Goal: Task Accomplishment & Management: Use online tool/utility

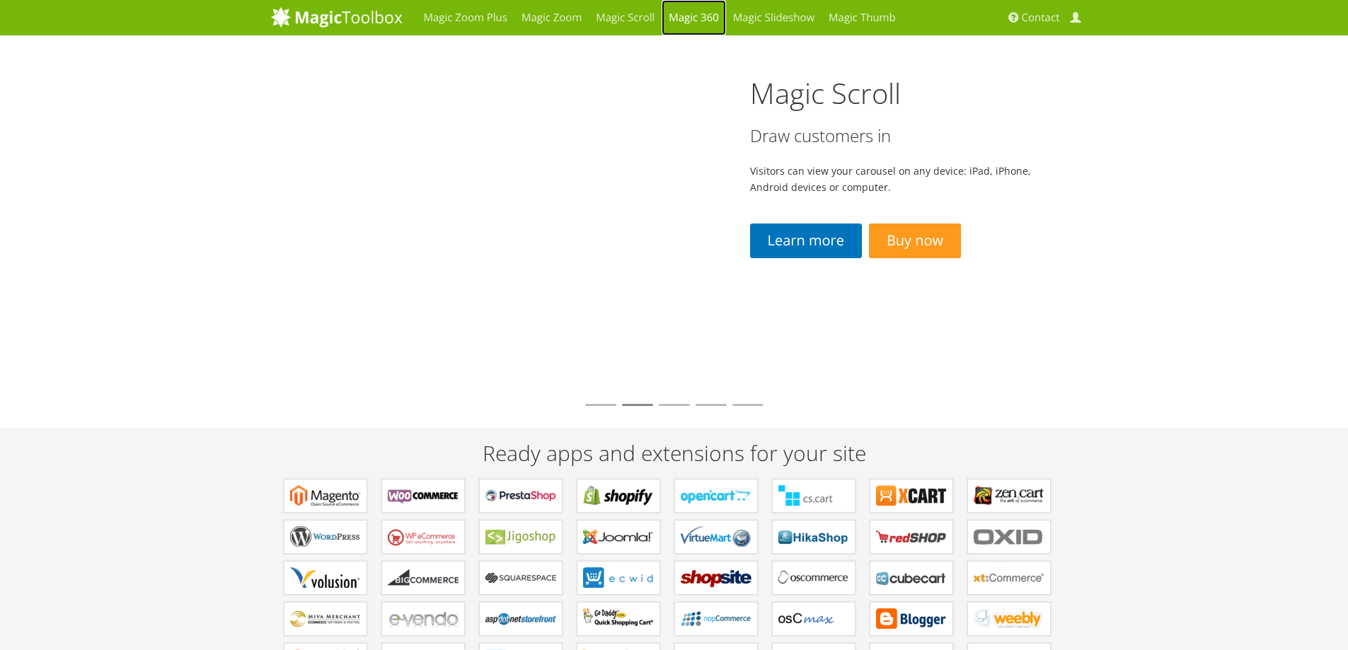
click at [691, 20] on link "Magic 360" at bounding box center [694, 17] width 64 height 35
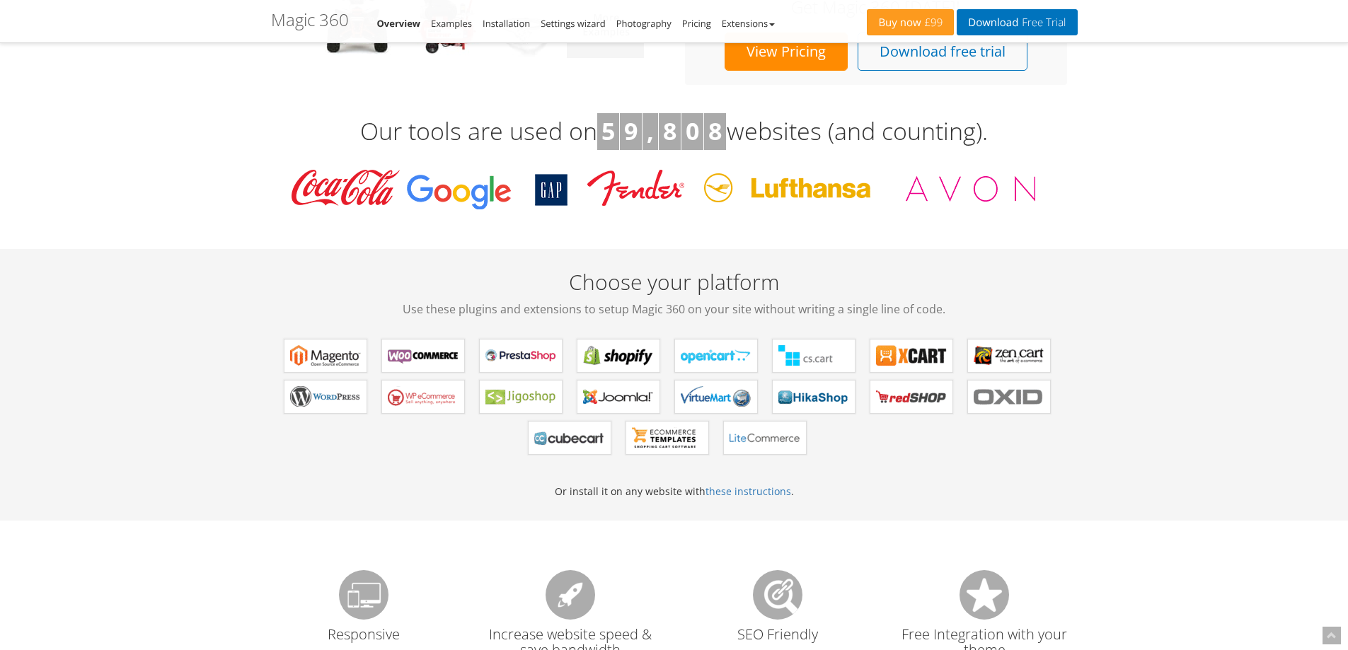
scroll to position [495, 0]
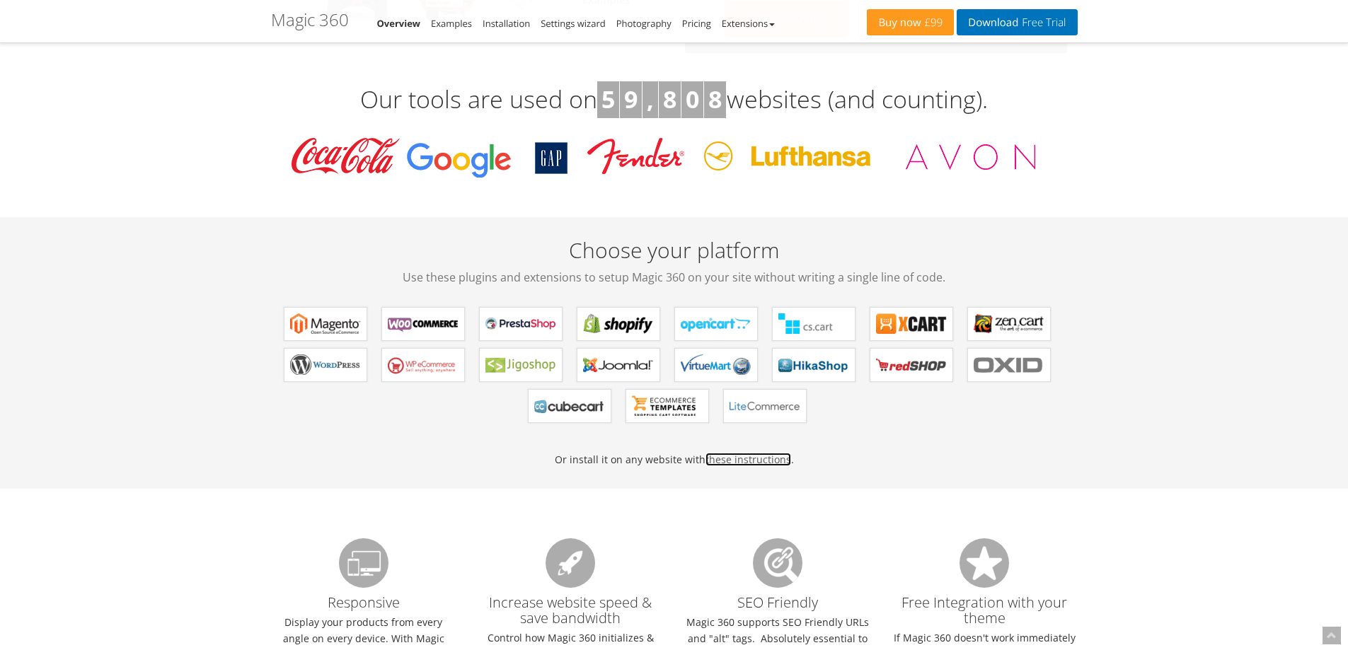
click at [761, 463] on link "these instructions" at bounding box center [748, 459] width 86 height 13
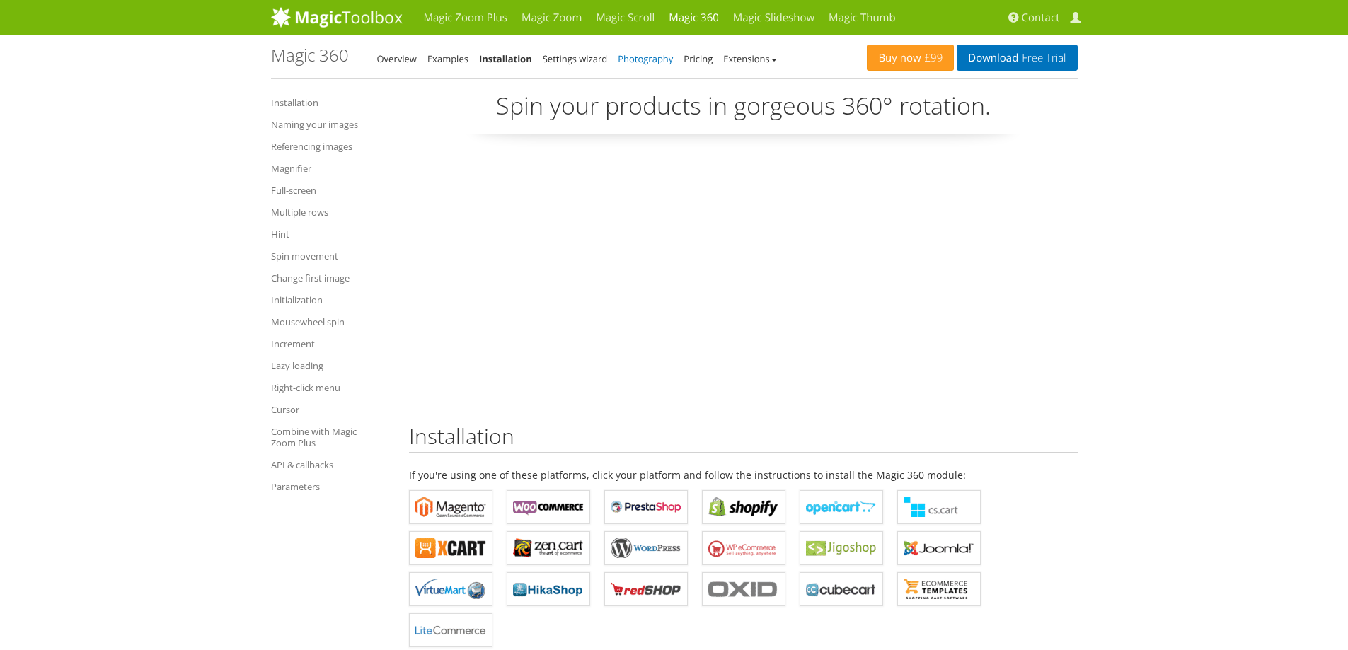
click at [650, 62] on link "Photography" at bounding box center [645, 58] width 55 height 13
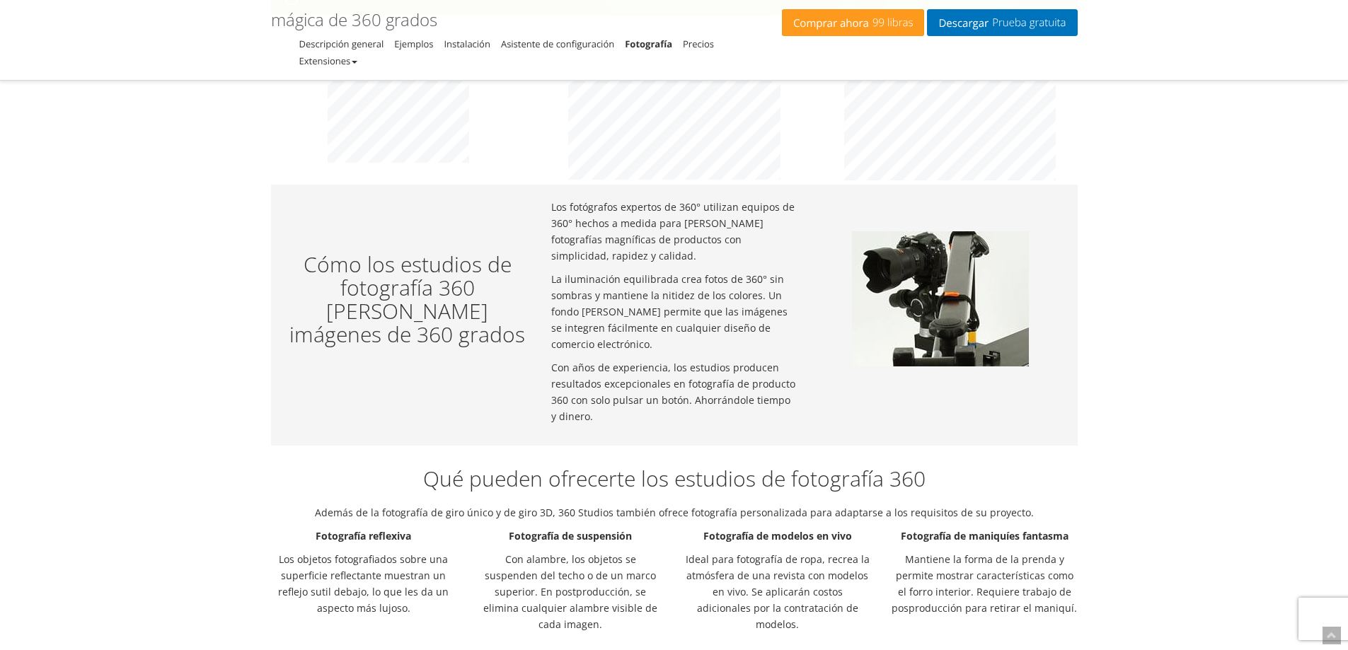
scroll to position [660, 0]
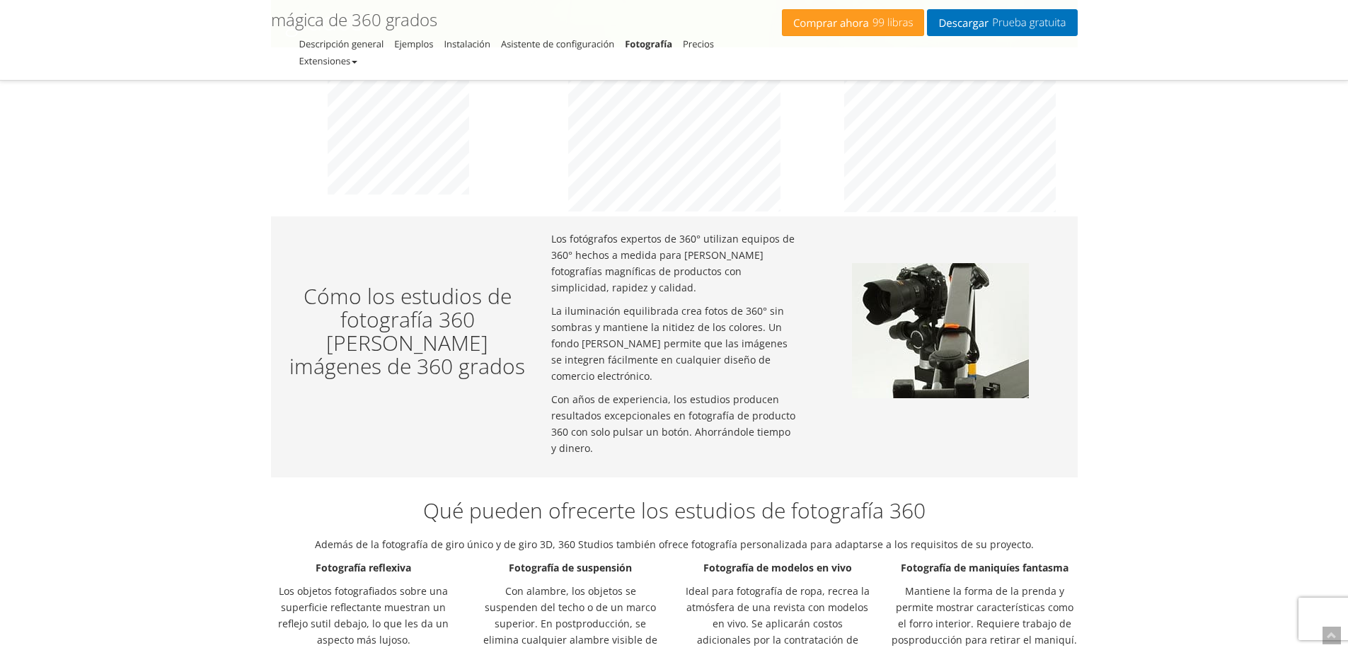
click at [912, 316] on img at bounding box center [940, 330] width 177 height 135
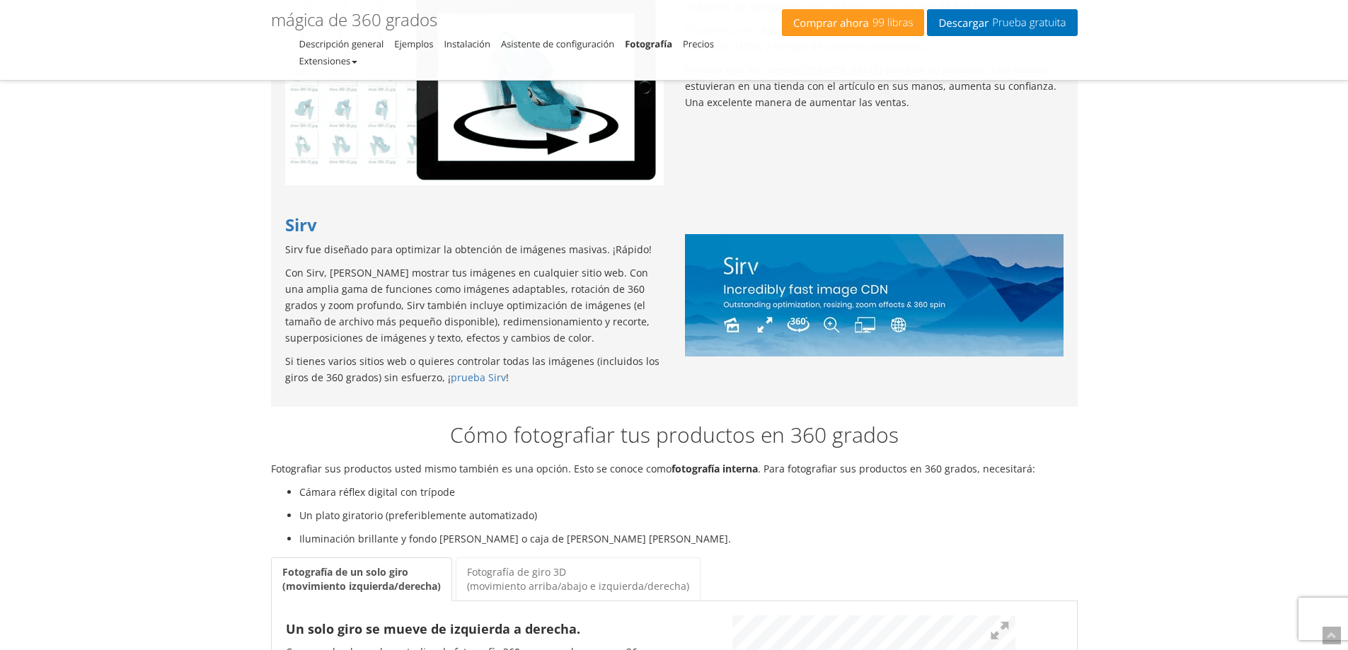
scroll to position [1486, 0]
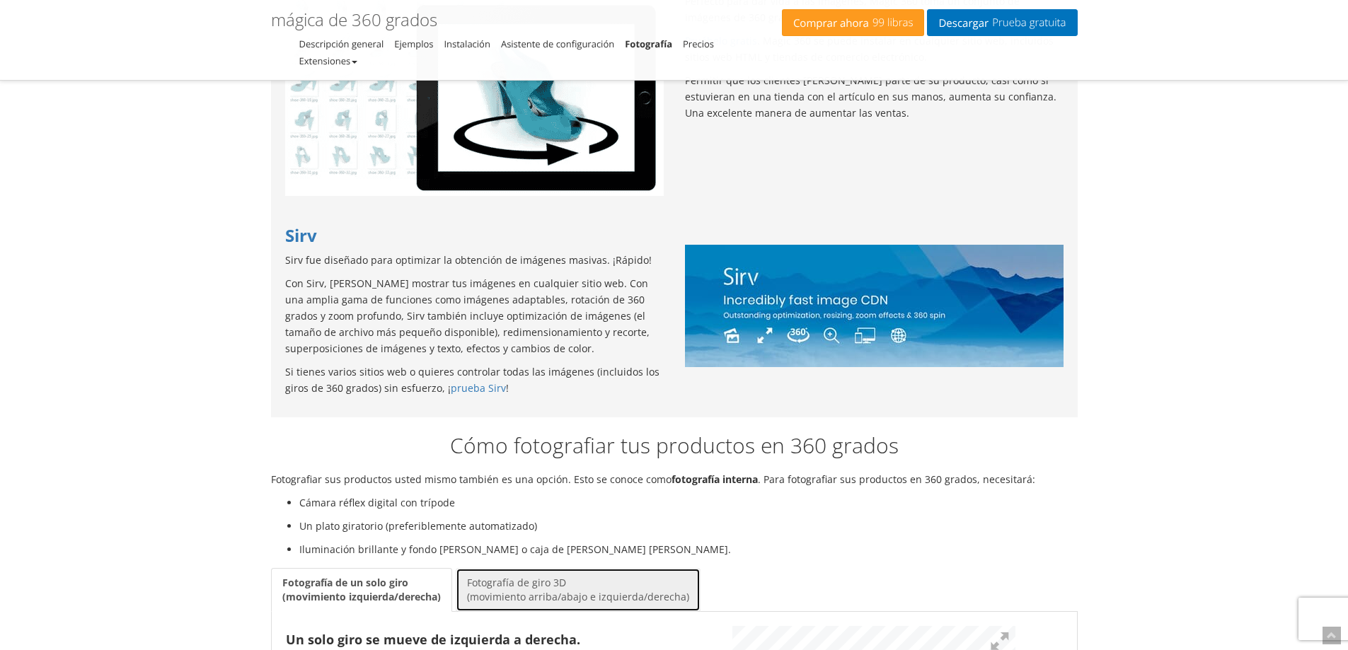
click at [571, 569] on link "Fotografía de giro 3D (movimiento arriba/abajo e izquierda/derecha)" at bounding box center [578, 590] width 245 height 44
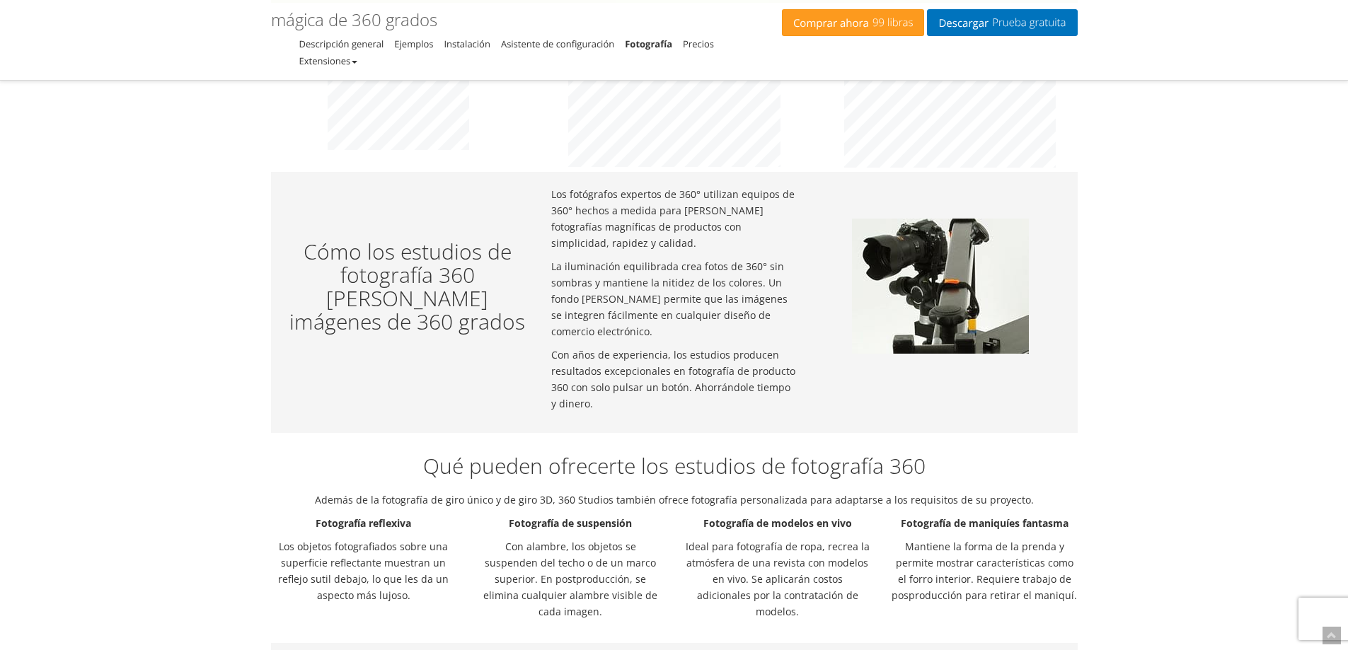
scroll to position [577, 0]
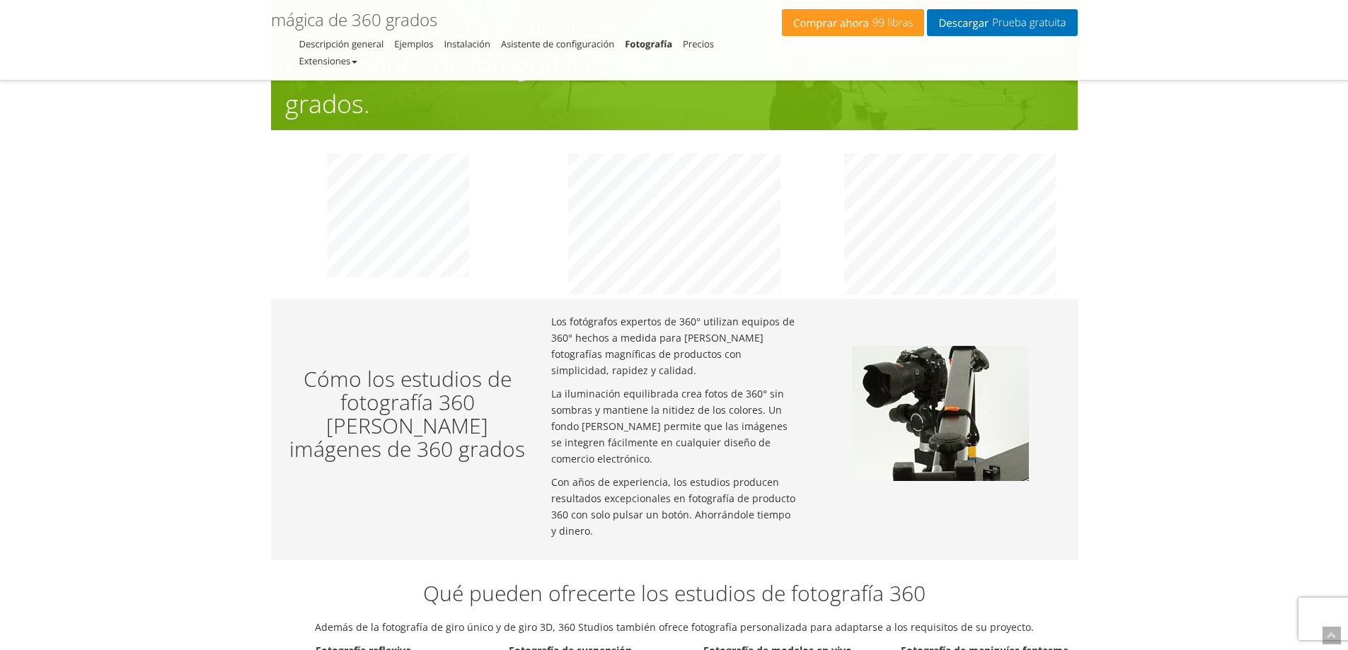
click at [427, 411] on font "Cómo los estudios de fotografía 360 crean imágenes de 360 grados" at bounding box center [407, 413] width 236 height 99
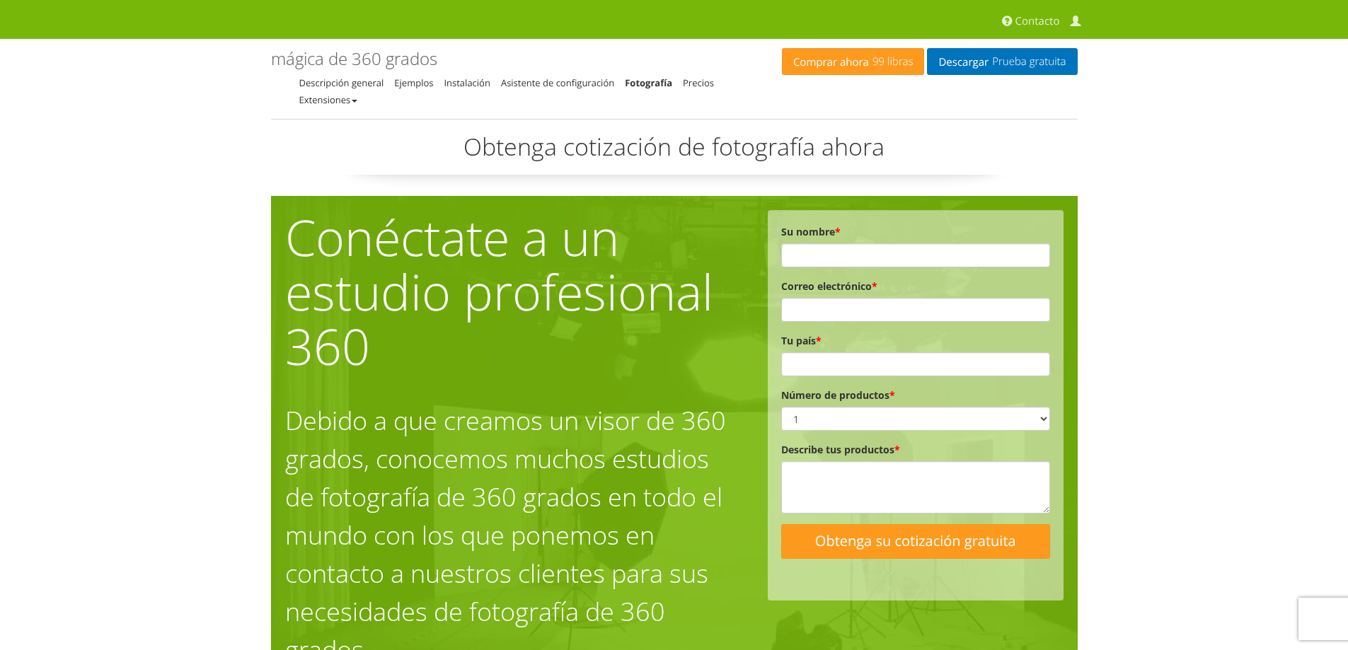
scroll to position [0, 0]
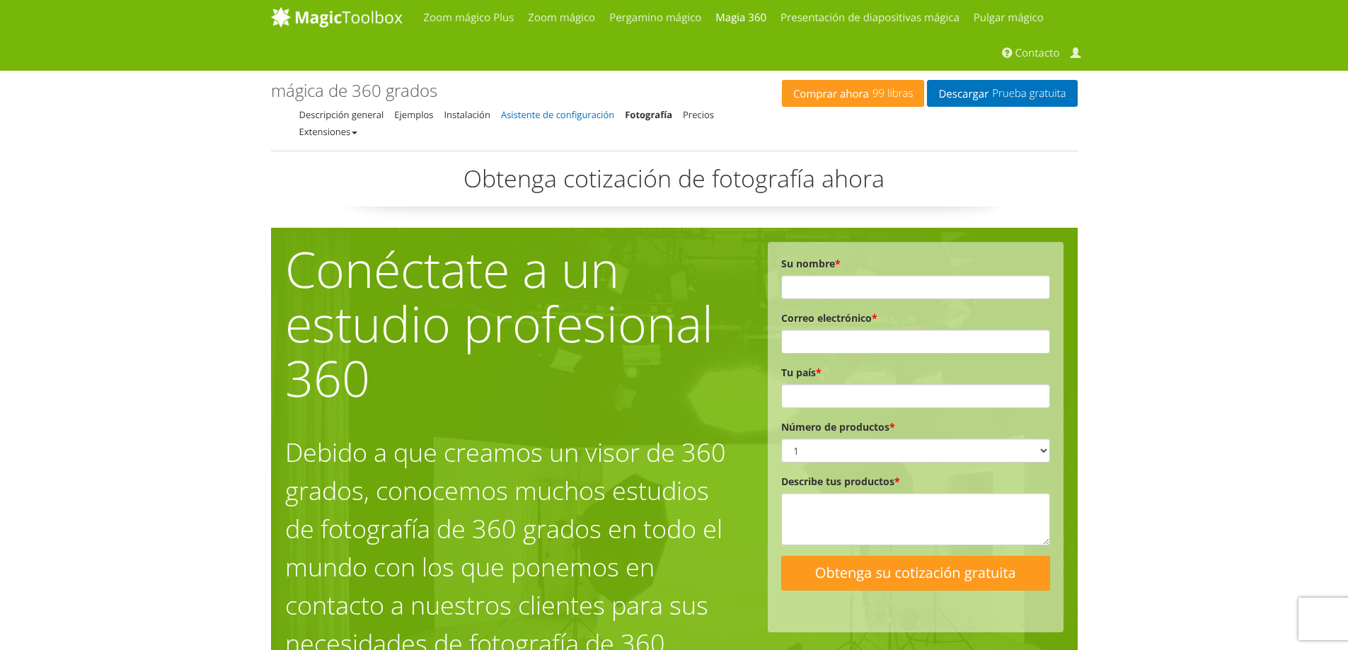
click at [551, 117] on font "Asistente de configuración" at bounding box center [557, 114] width 113 height 13
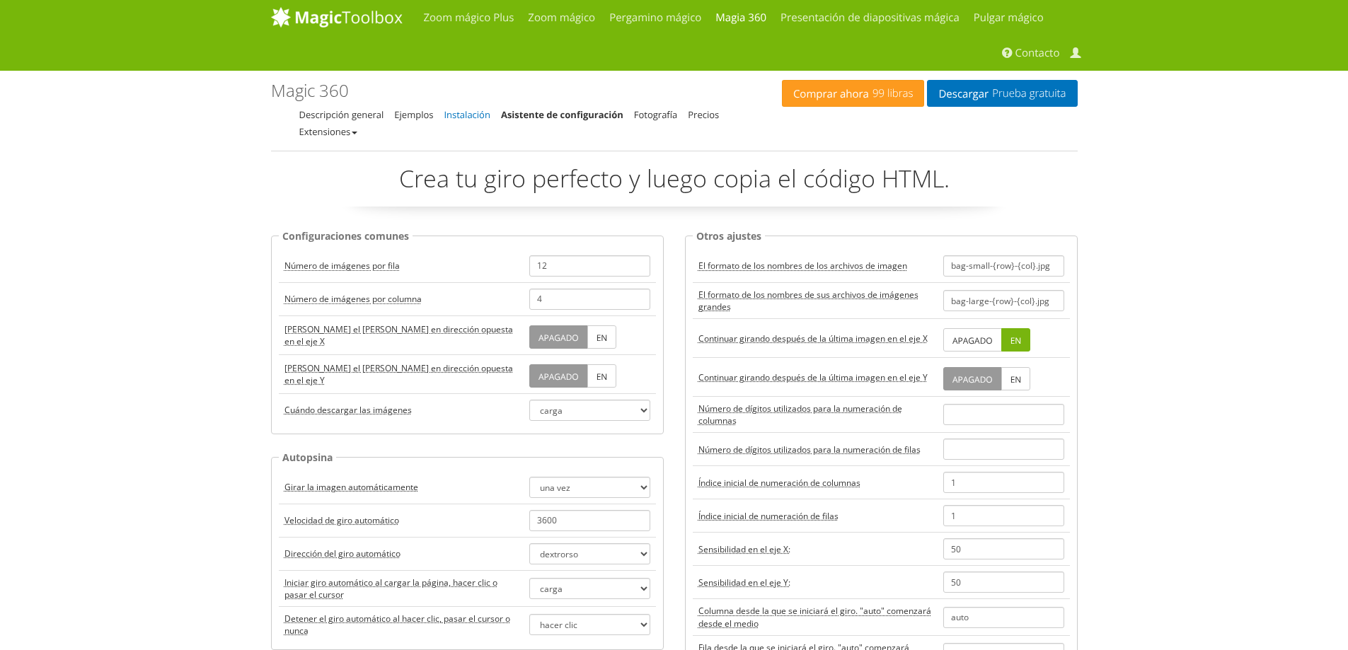
click at [460, 117] on font "Instalación" at bounding box center [467, 114] width 46 height 13
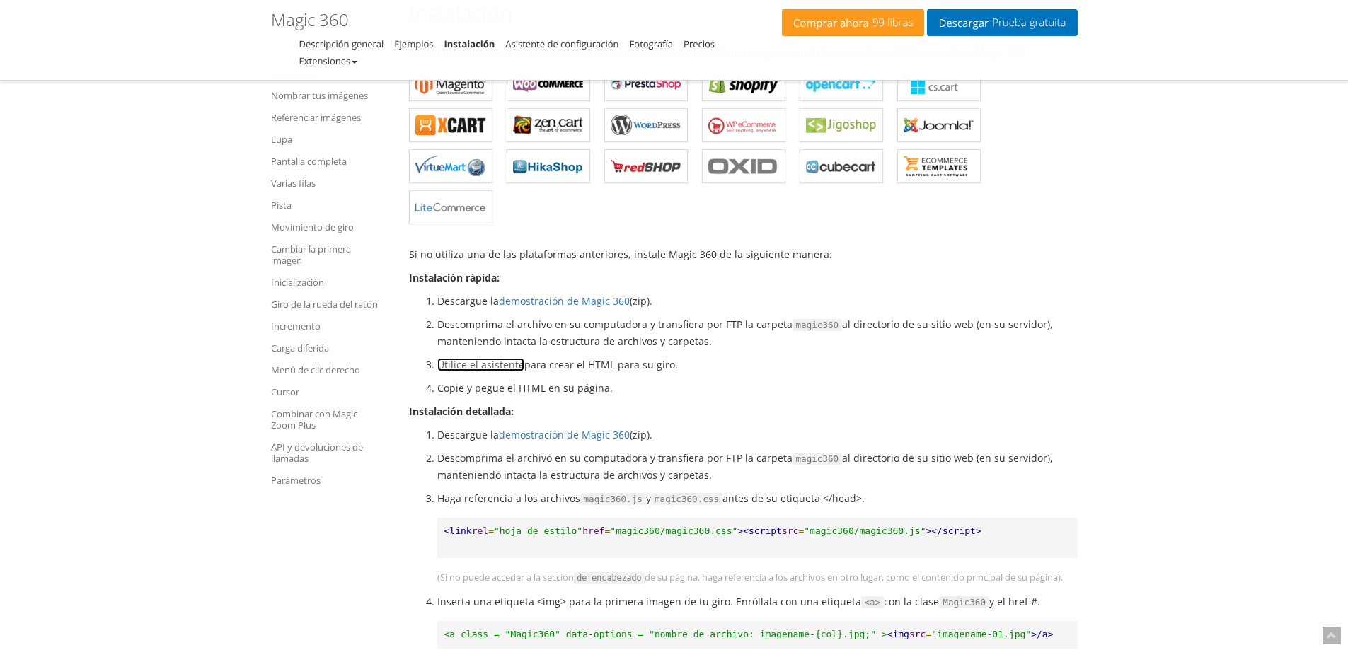
click at [482, 367] on font "Utilice el asistente" at bounding box center [480, 364] width 87 height 13
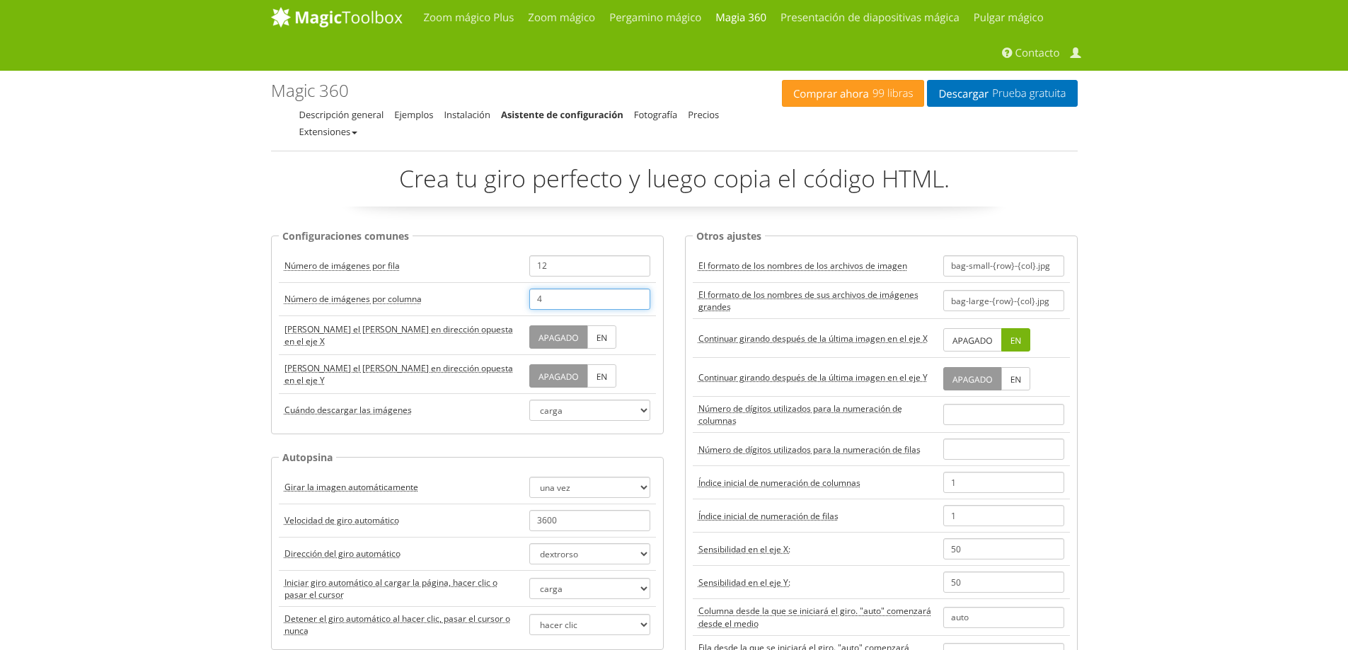
click at [565, 301] on input "4" at bounding box center [589, 299] width 121 height 21
drag, startPoint x: 565, startPoint y: 301, endPoint x: 512, endPoint y: 301, distance: 53.8
click at [512, 301] on tr "Número de imágenes por columna 4" at bounding box center [467, 298] width 377 height 33
drag, startPoint x: 554, startPoint y: 299, endPoint x: 509, endPoint y: 295, distance: 45.5
click at [509, 295] on tr "Número de imágenes por columna 30" at bounding box center [467, 298] width 377 height 33
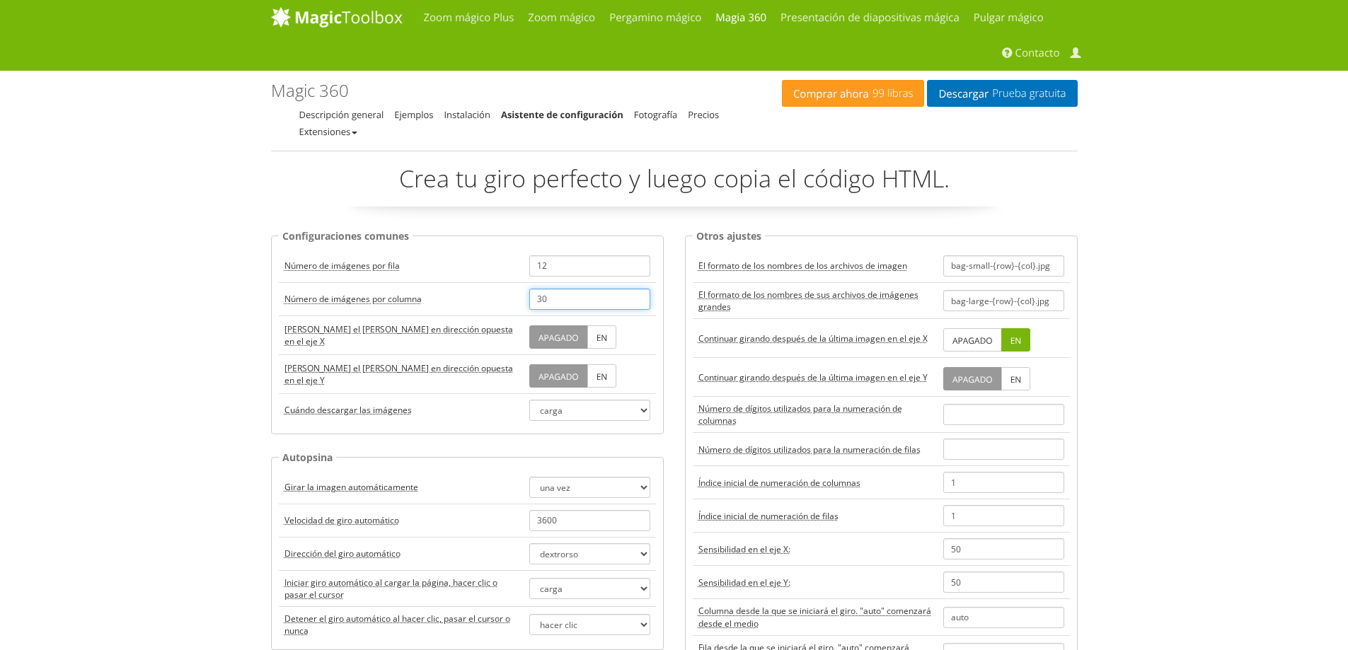
type input "30"
drag, startPoint x: 561, startPoint y: 267, endPoint x: 519, endPoint y: 260, distance: 42.3
click at [519, 260] on tr "Número de imágenes por fila 12" at bounding box center [467, 266] width 377 height 33
type input "30"
drag, startPoint x: 560, startPoint y: 295, endPoint x: 476, endPoint y: 277, distance: 86.7
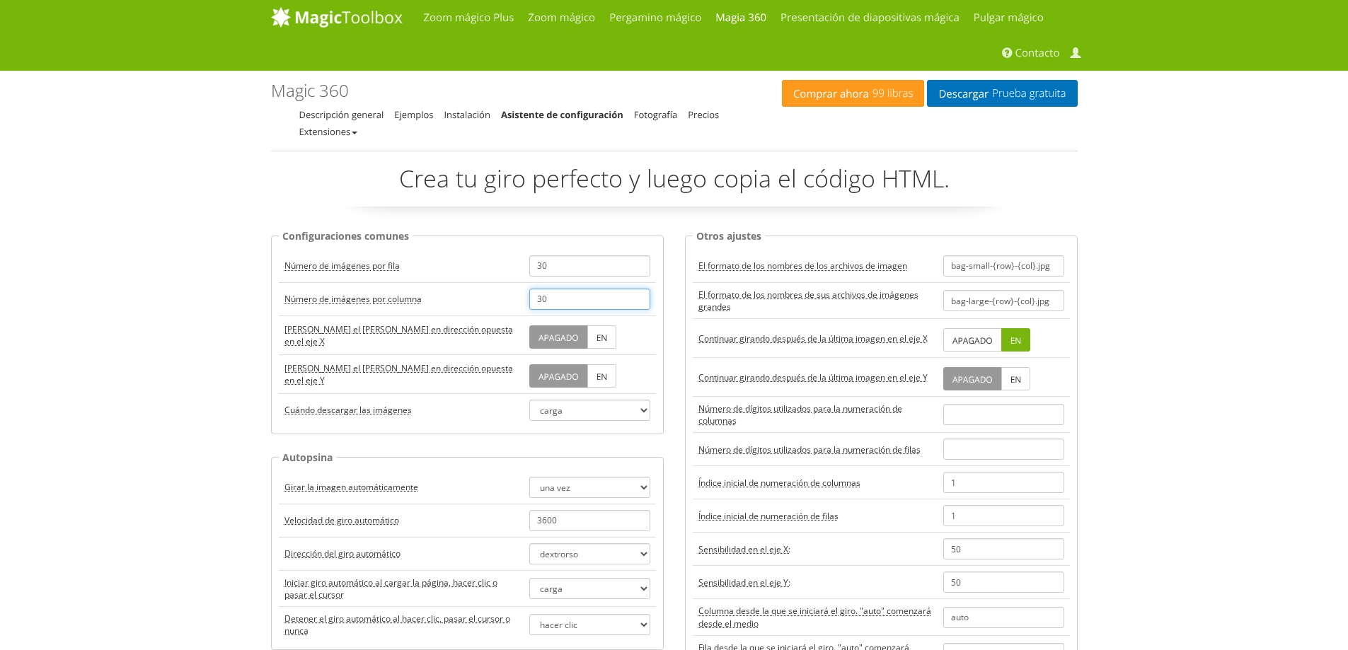
click at [476, 277] on tbody "Número de imágenes por fila 30 Número de imágenes por columna 30 Girar el [PERS…" at bounding box center [467, 338] width 377 height 177
type input "4"
drag, startPoint x: 570, startPoint y: 275, endPoint x: 432, endPoint y: 238, distance: 142.3
click at [432, 238] on fieldset "Configuraciones comunes Número de imágenes por fila 30 Número de imágenes por c…" at bounding box center [467, 331] width 393 height 207
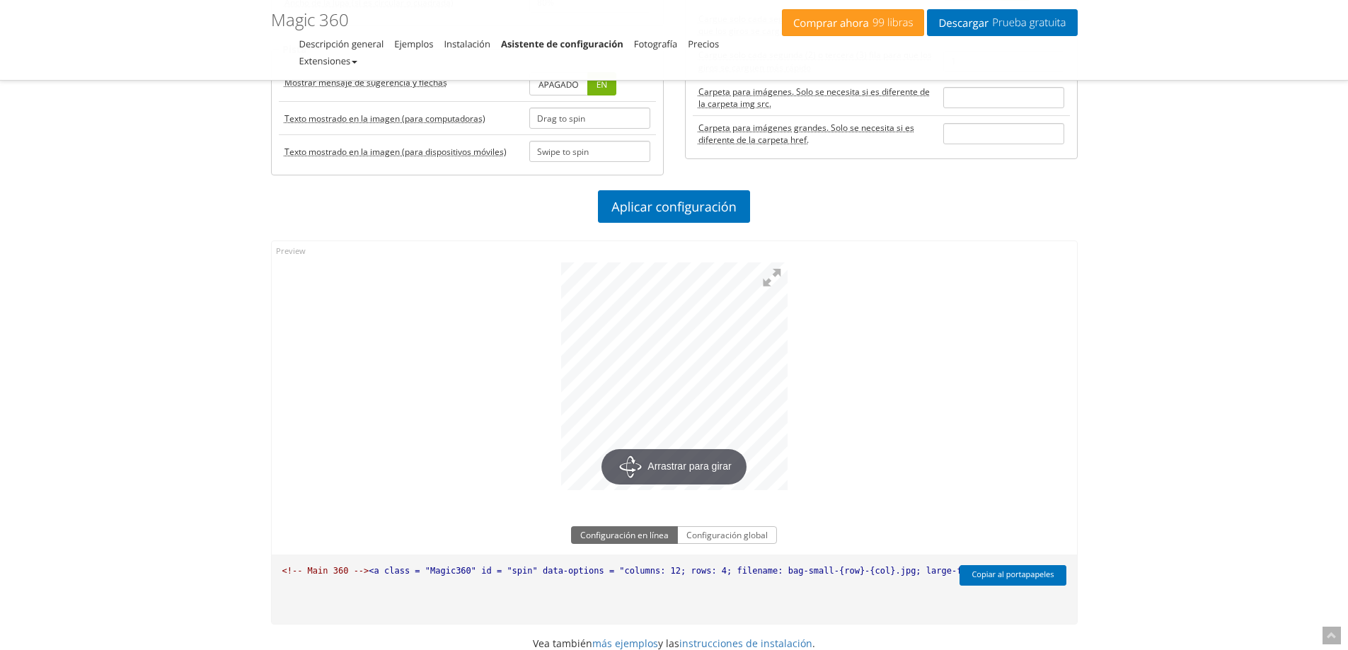
scroll to position [826, 0]
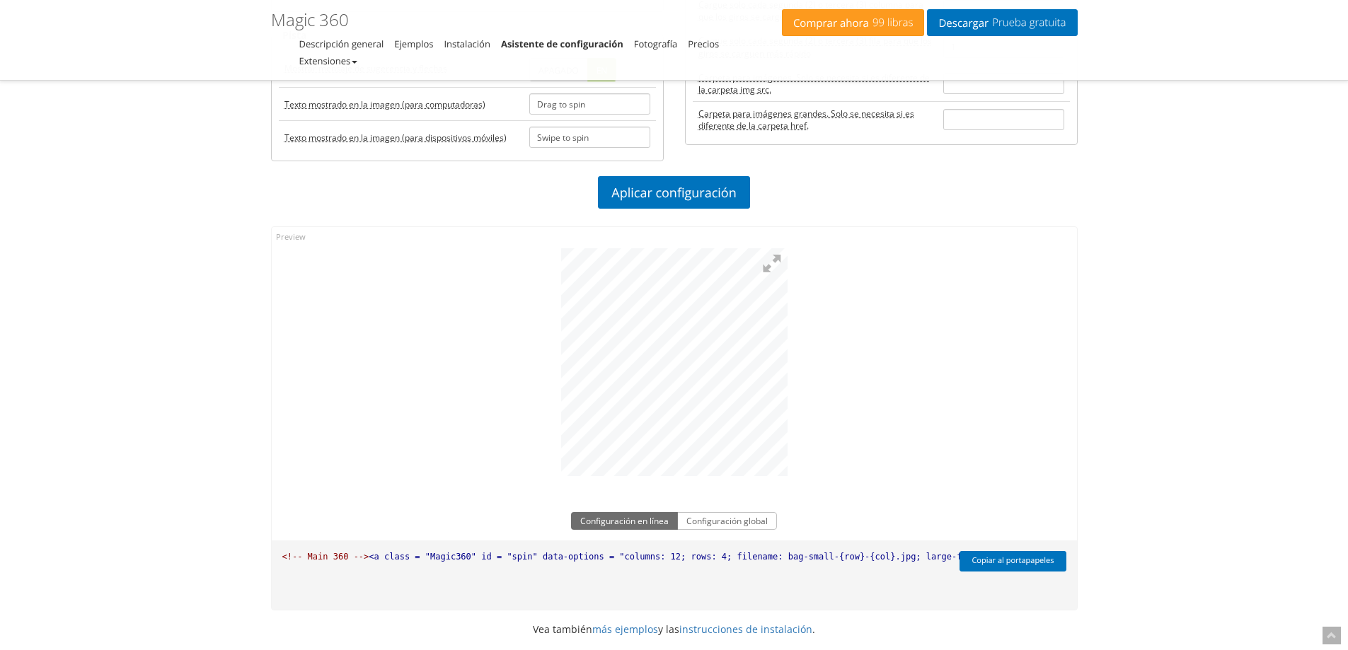
click at [549, 355] on div at bounding box center [674, 359] width 805 height 264
click at [633, 188] on font "Aplicar configuración" at bounding box center [673, 193] width 125 height 17
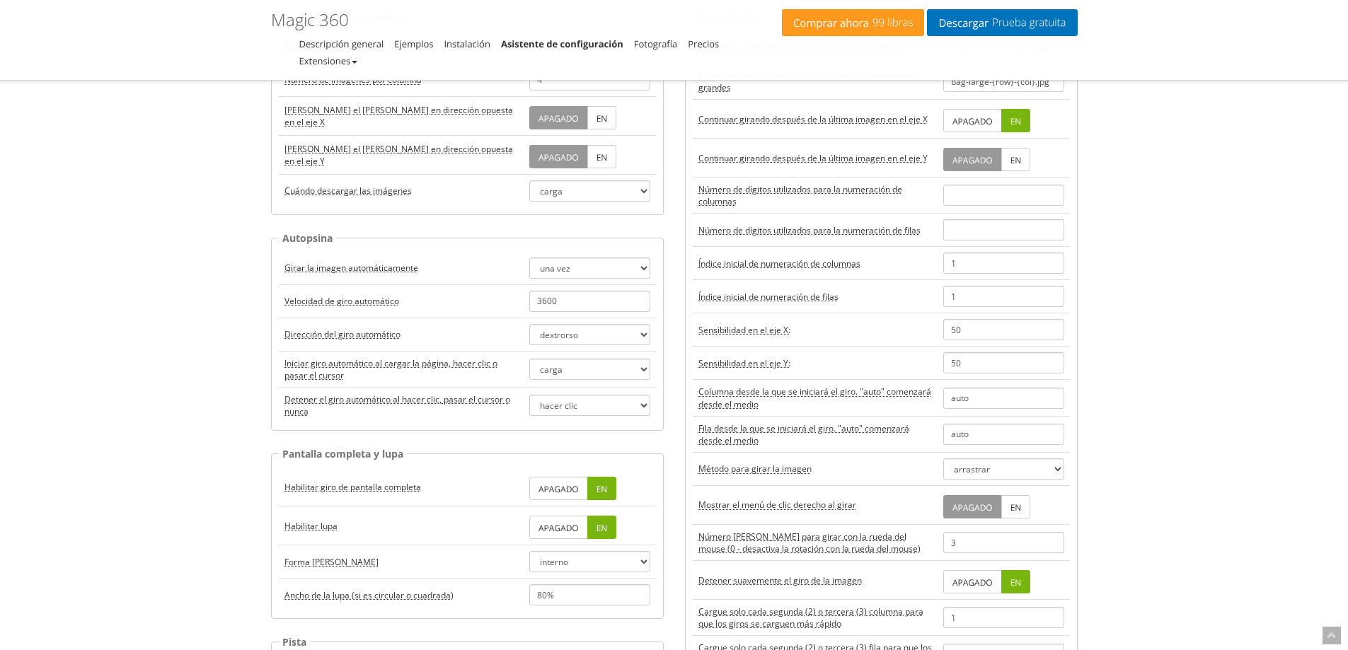
scroll to position [0, 0]
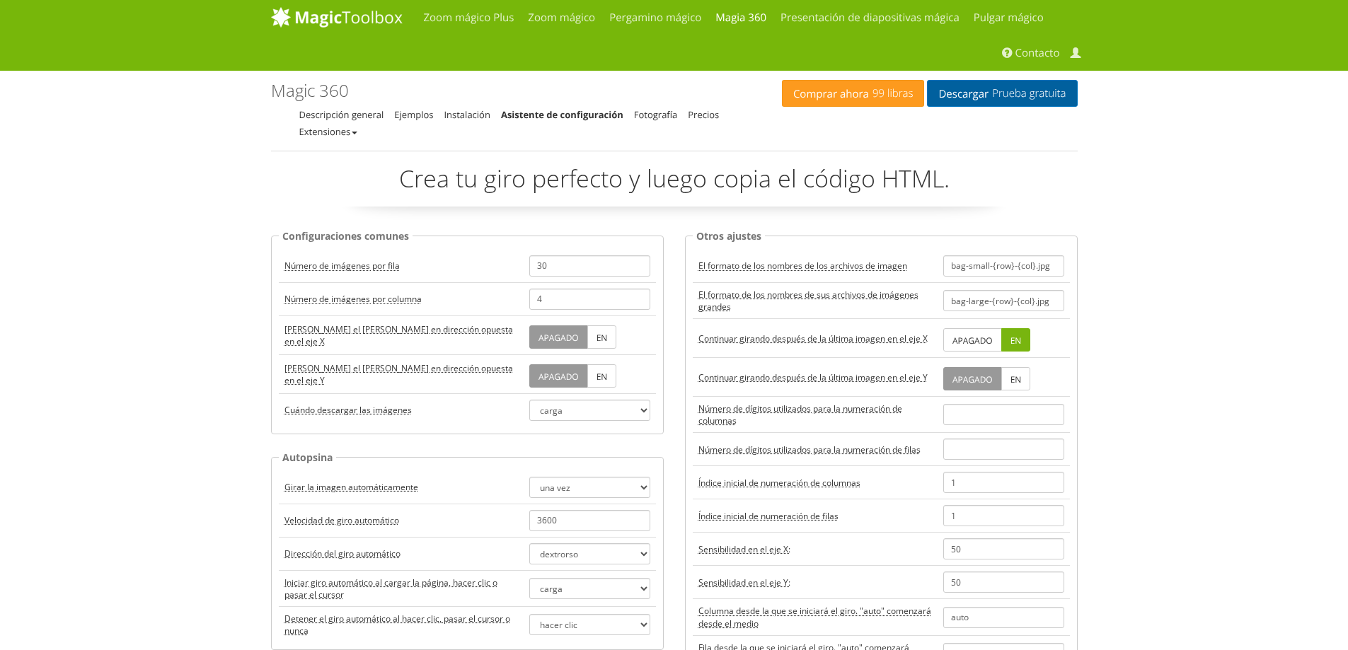
click at [979, 93] on font "Descargar" at bounding box center [963, 94] width 50 height 14
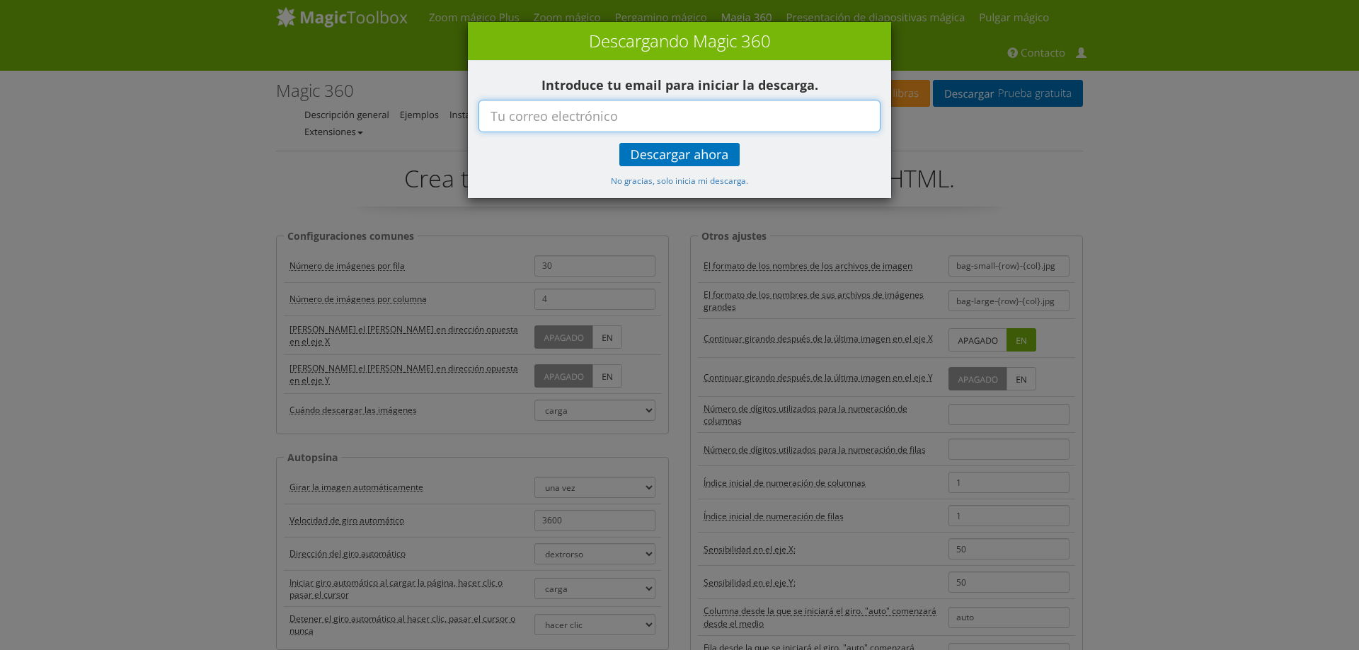
click at [627, 122] on input "text" at bounding box center [679, 116] width 402 height 33
type input "[EMAIL_ADDRESS][DOMAIN_NAME]"
click at [657, 145] on link "Descargar ahora" at bounding box center [679, 154] width 121 height 23
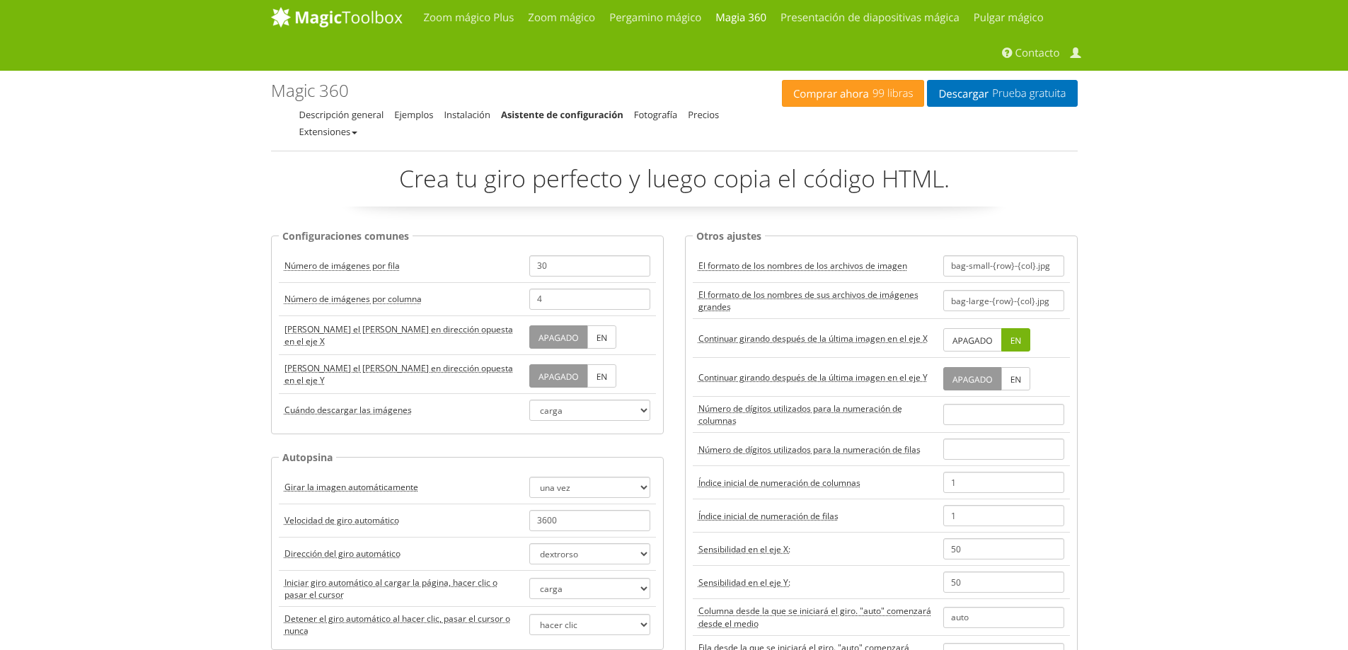
click at [457, 105] on div "Magic 360 - Asistente de configuración Descripción general Ejemplos Instalación…" at bounding box center [526, 110] width 511 height 59
click at [462, 112] on font "Instalación" at bounding box center [467, 114] width 46 height 13
